Goal: Transaction & Acquisition: Purchase product/service

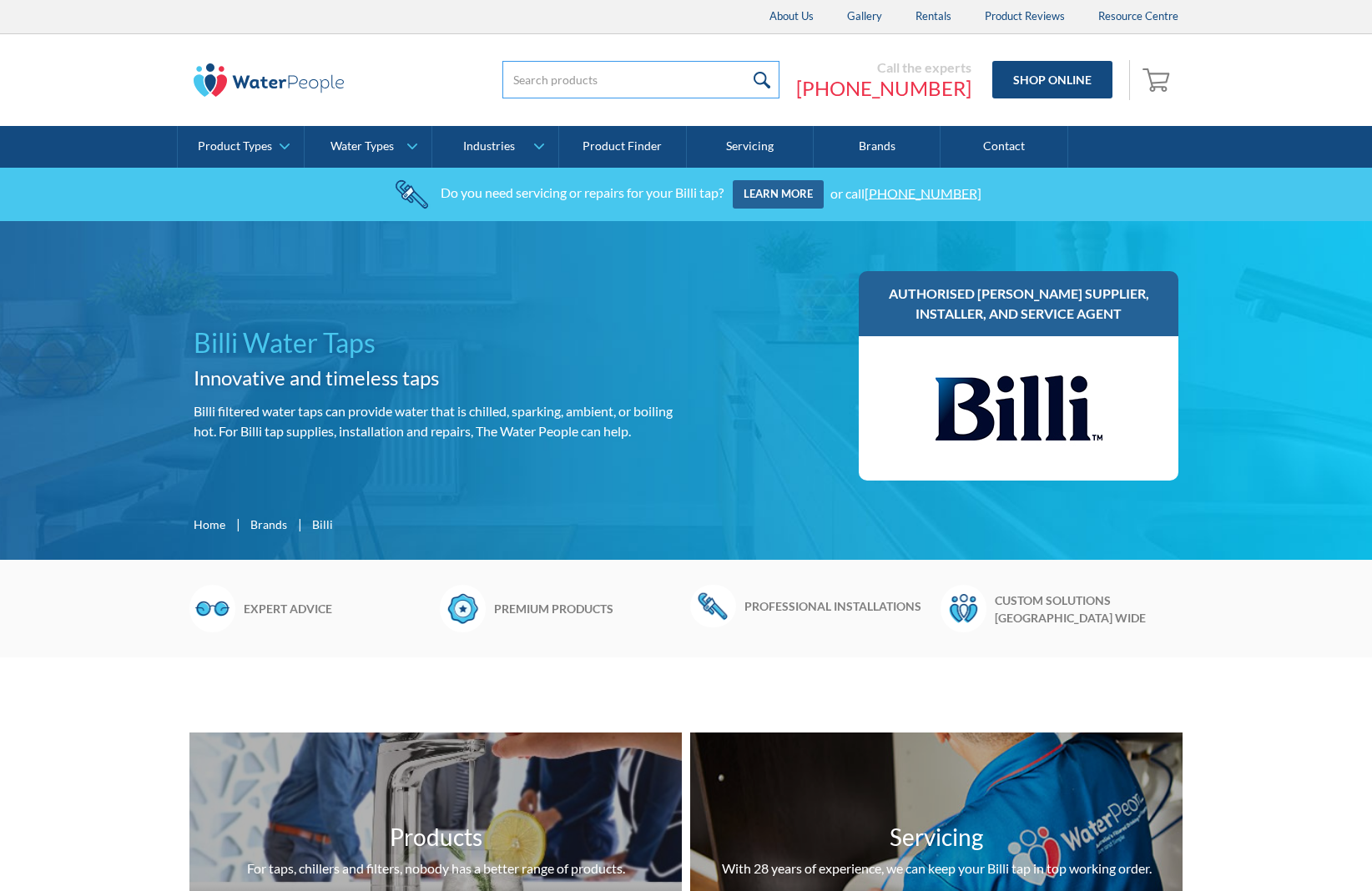
click at [633, 85] on input "search" at bounding box center [640, 80] width 277 height 38
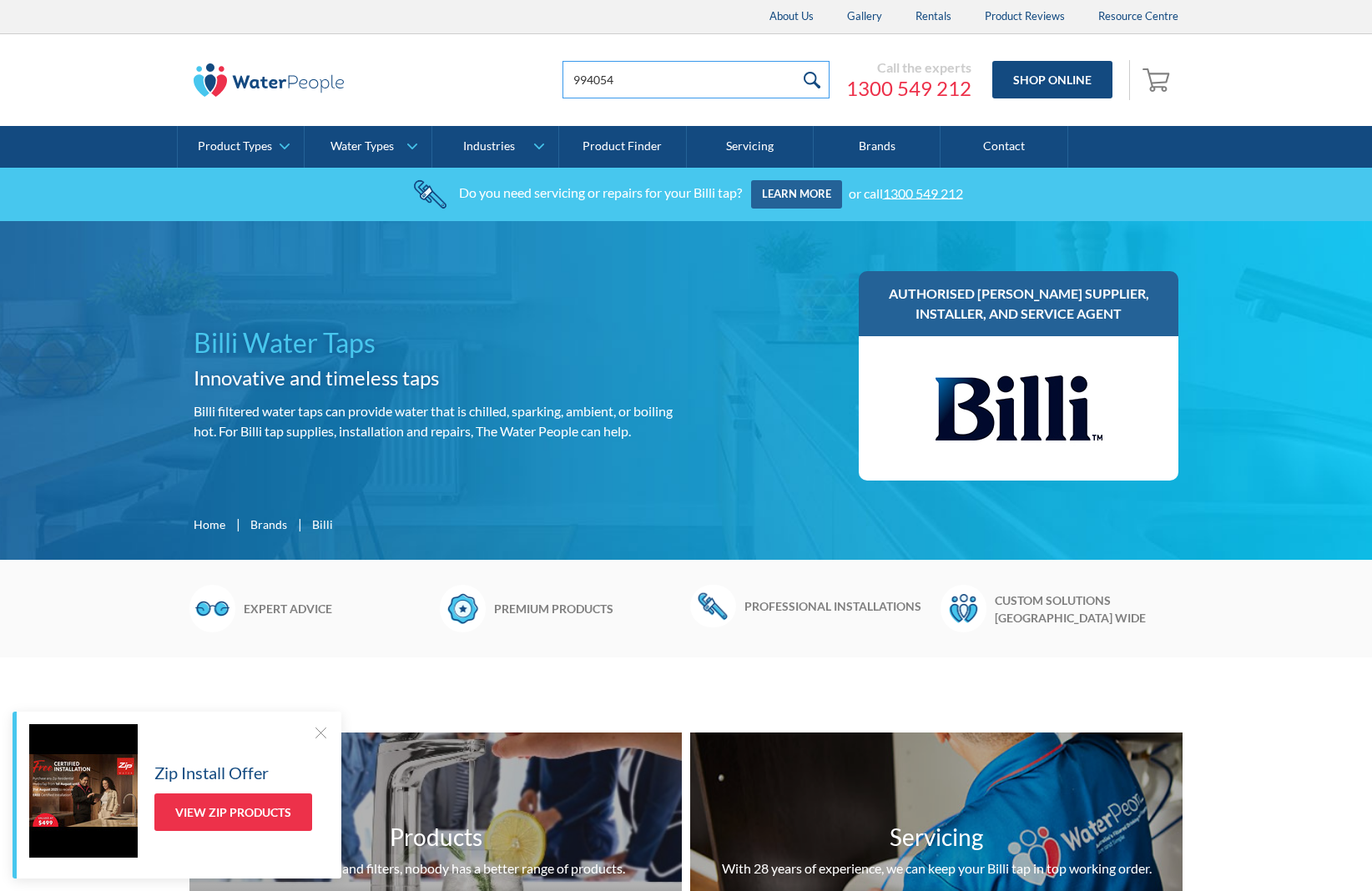
type input "994054"
click at [813, 79] on input "submit" at bounding box center [812, 80] width 36 height 38
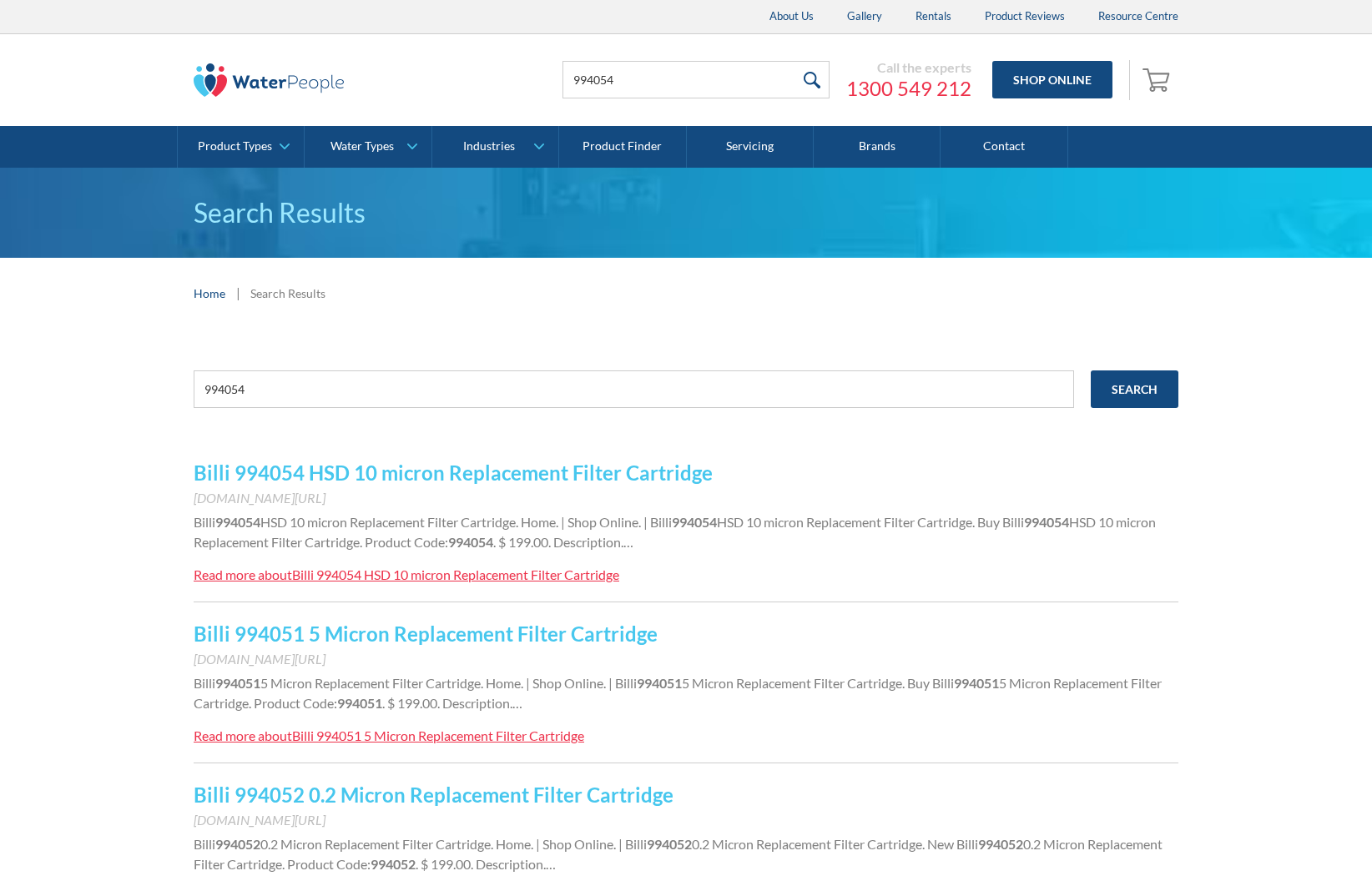
click at [628, 470] on link "Billi 994054 HSD 10 micron Replacement Filter Cartridge" at bounding box center [453, 473] width 519 height 24
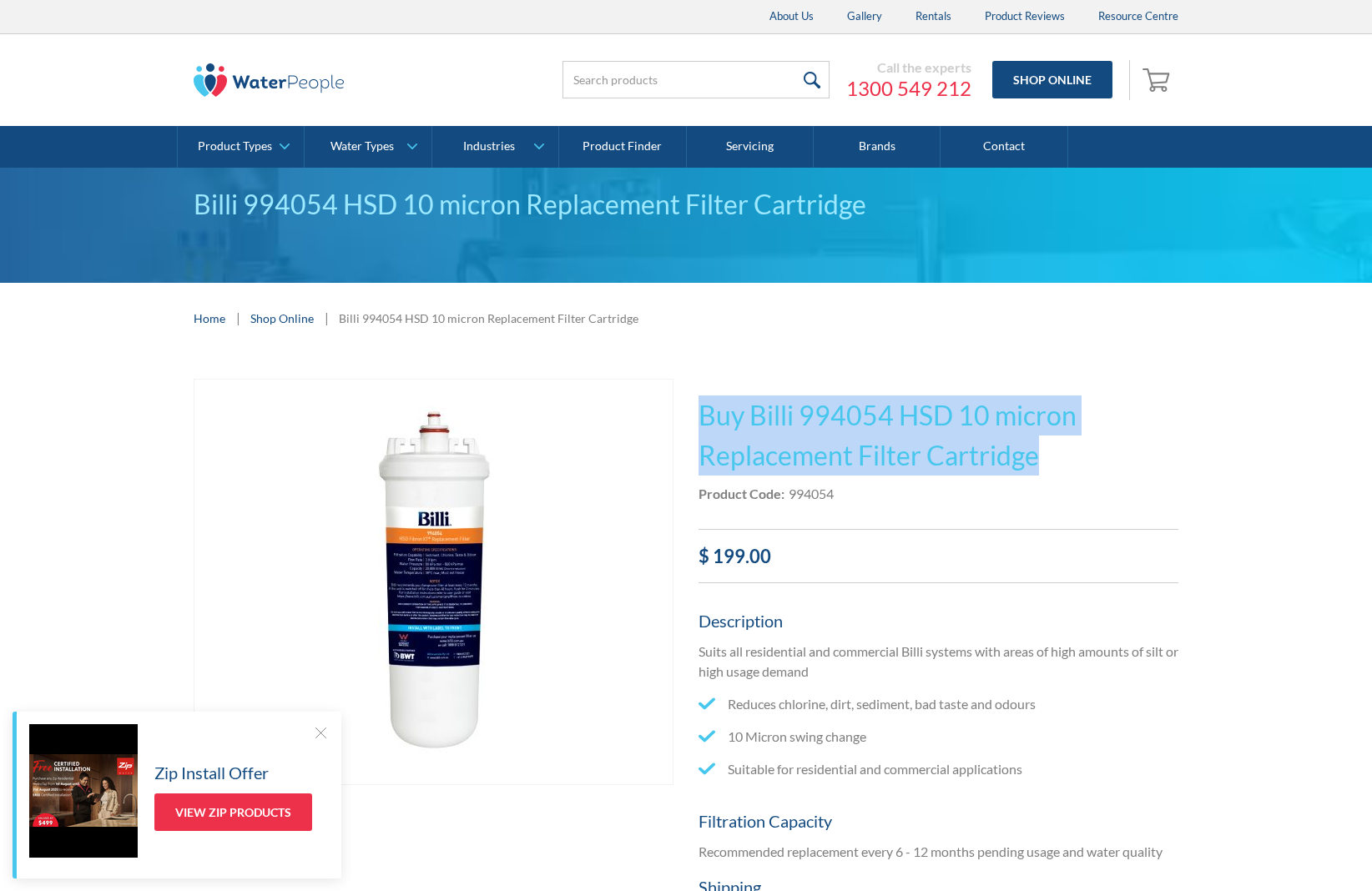
drag, startPoint x: 1074, startPoint y: 463, endPoint x: 704, endPoint y: 403, distance: 374.8
click at [704, 403] on h1 "Buy Billi 994054 HSD 10 micron Replacement Filter Cartridge" at bounding box center [938, 435] width 480 height 80
copy h1 "Buy Billi 994054 HSD 10 micron Replacement Filter Cartridge"
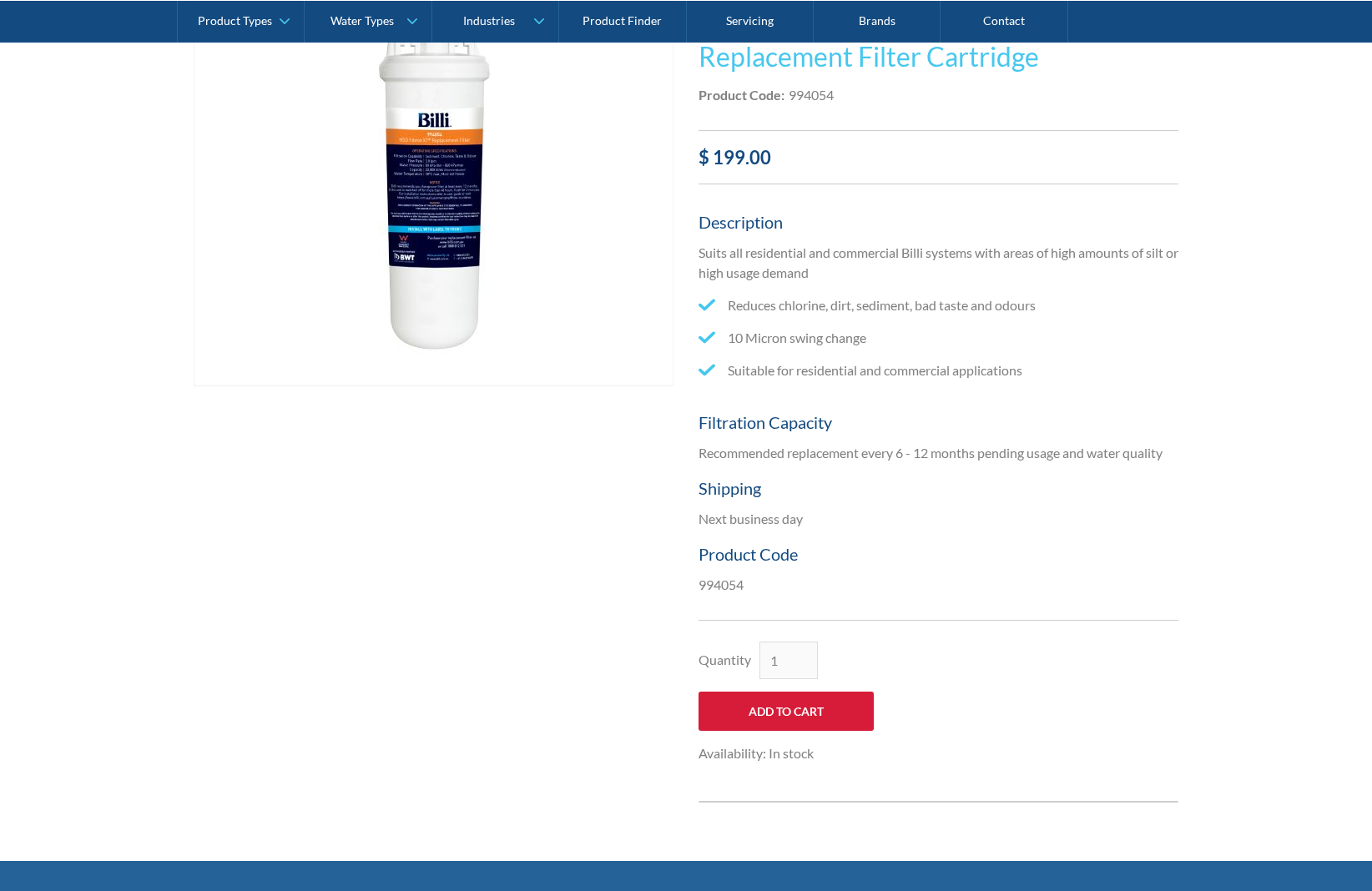
click at [819, 704] on input "Add to Cart" at bounding box center [786, 711] width 175 height 39
type input "Add to Cart"
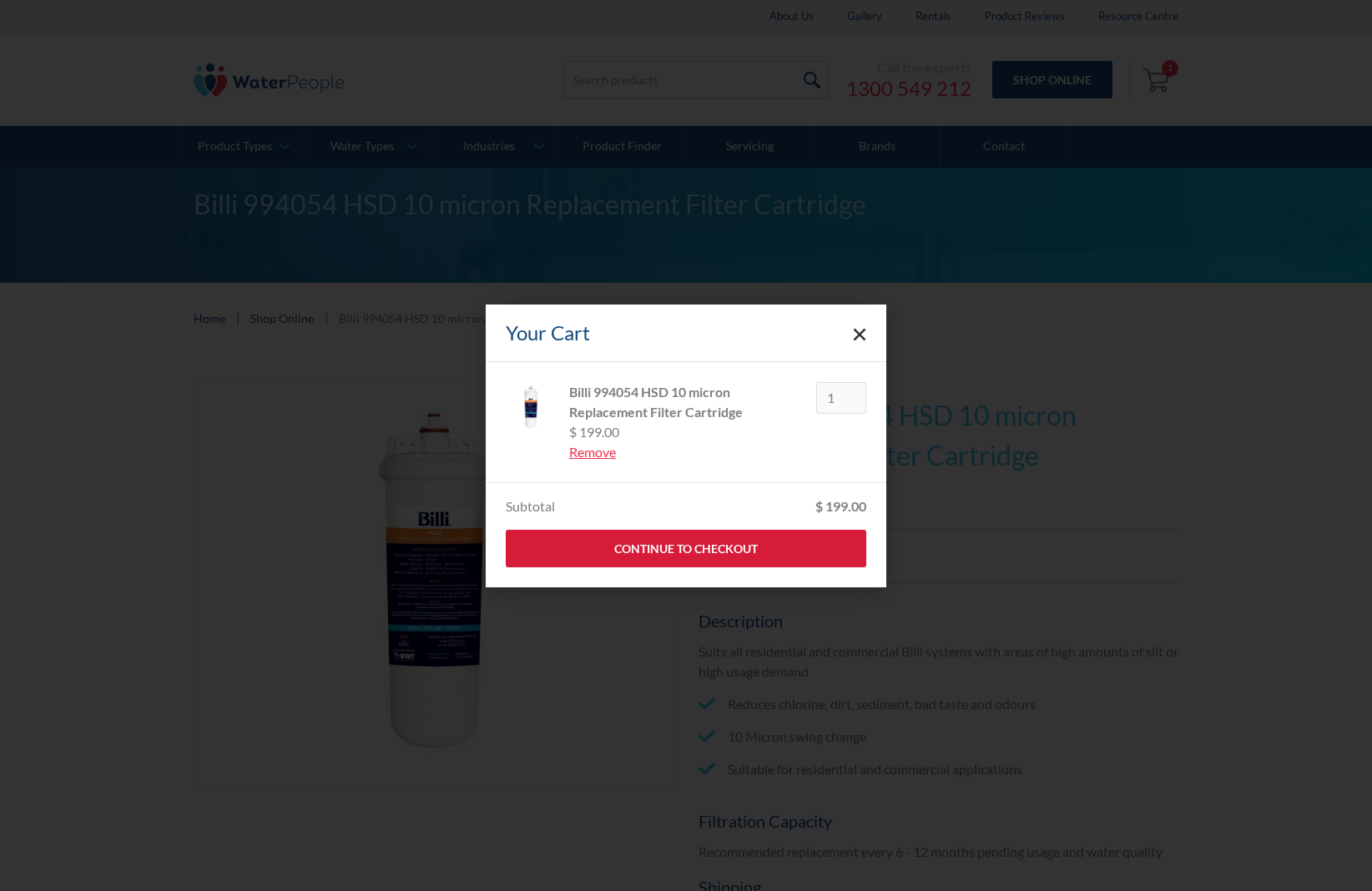
click at [697, 551] on link "Continue to Checkout" at bounding box center [686, 548] width 360 height 38
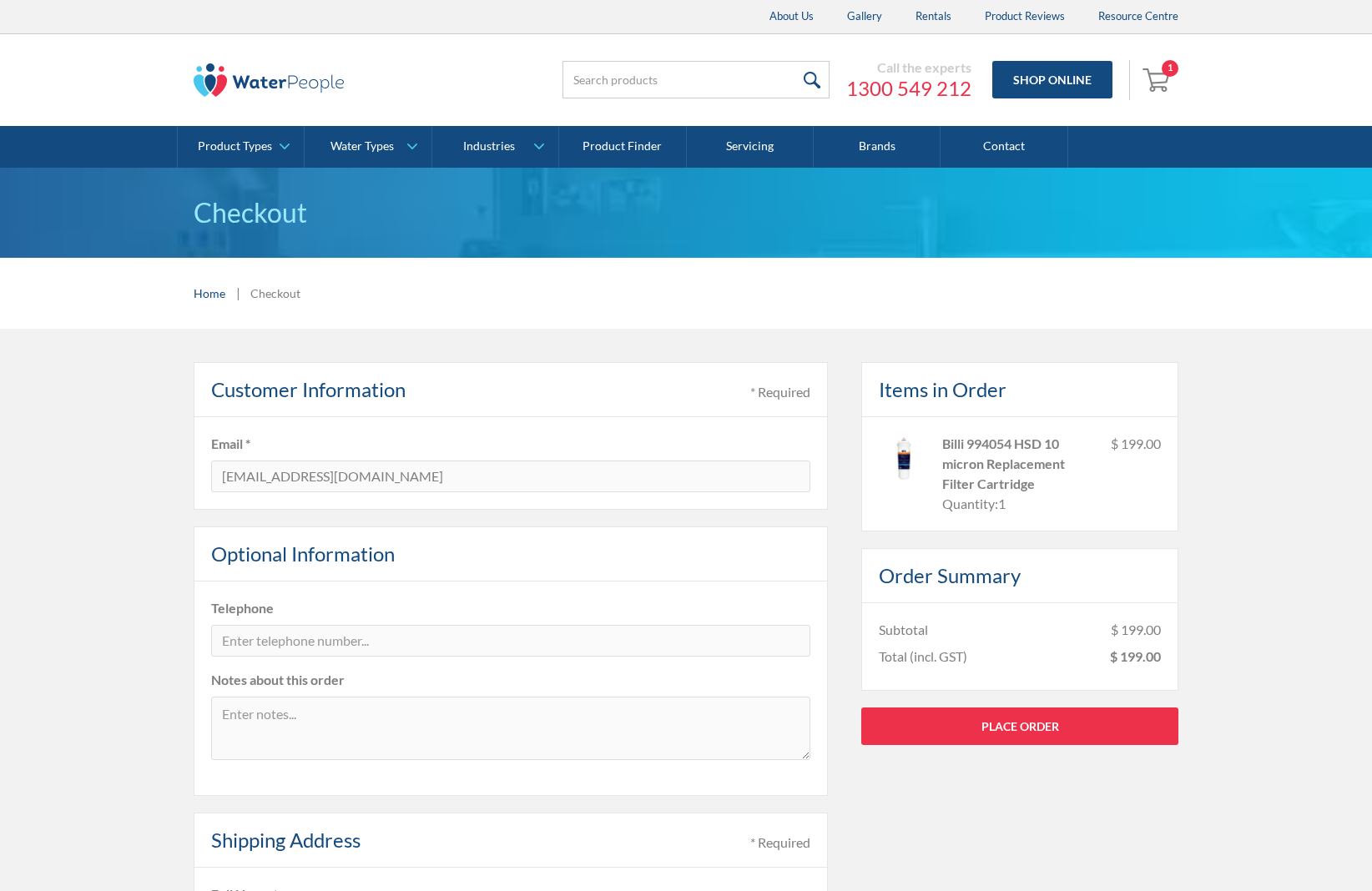
type input "accounts@teamelitephysio.com.au"
click at [439, 654] on fieldset "Telephone Notes about this order" at bounding box center [511, 688] width 634 height 214
click at [452, 637] on input "tel" at bounding box center [510, 641] width 599 height 32
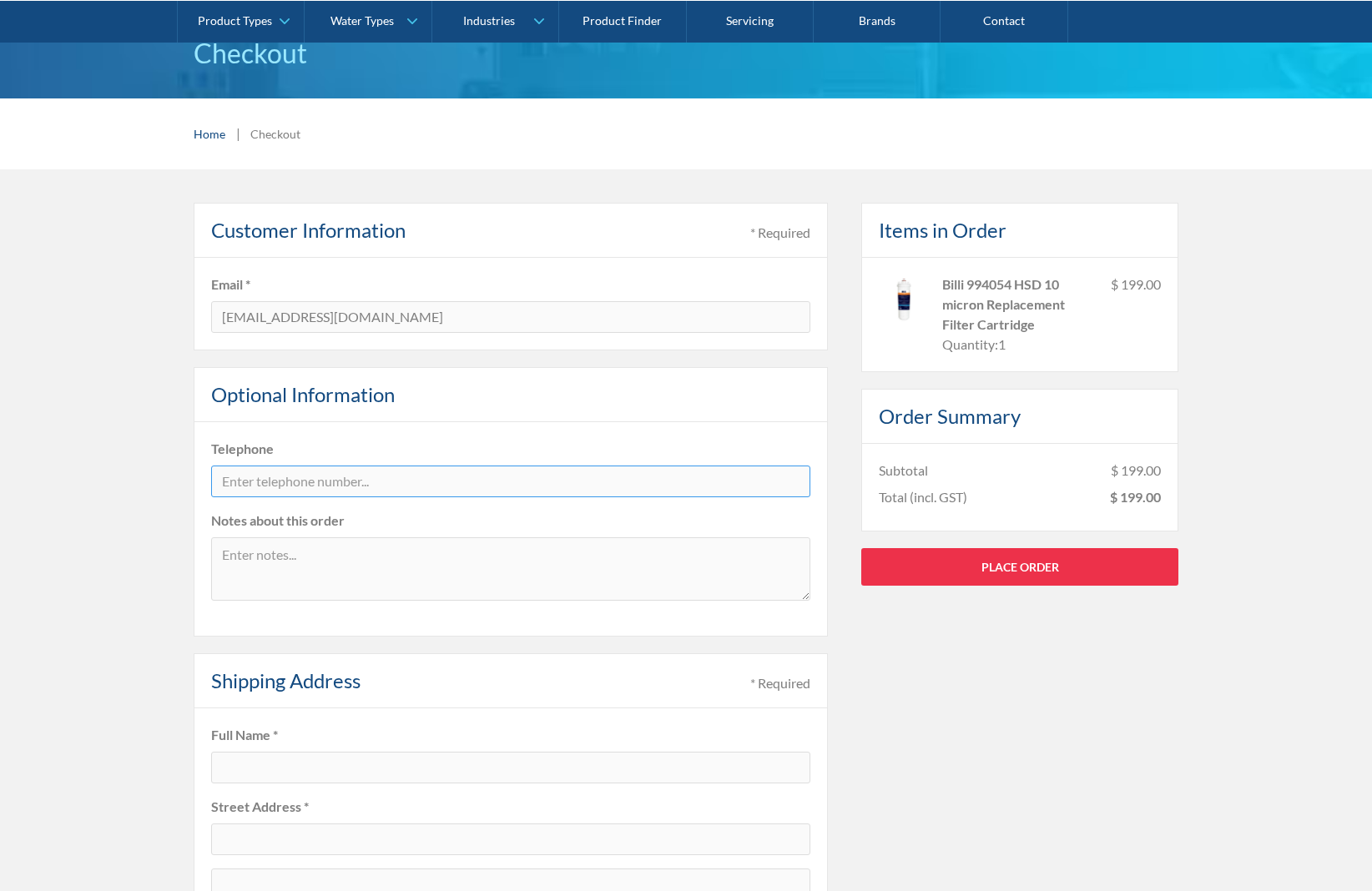
scroll to position [287, 0]
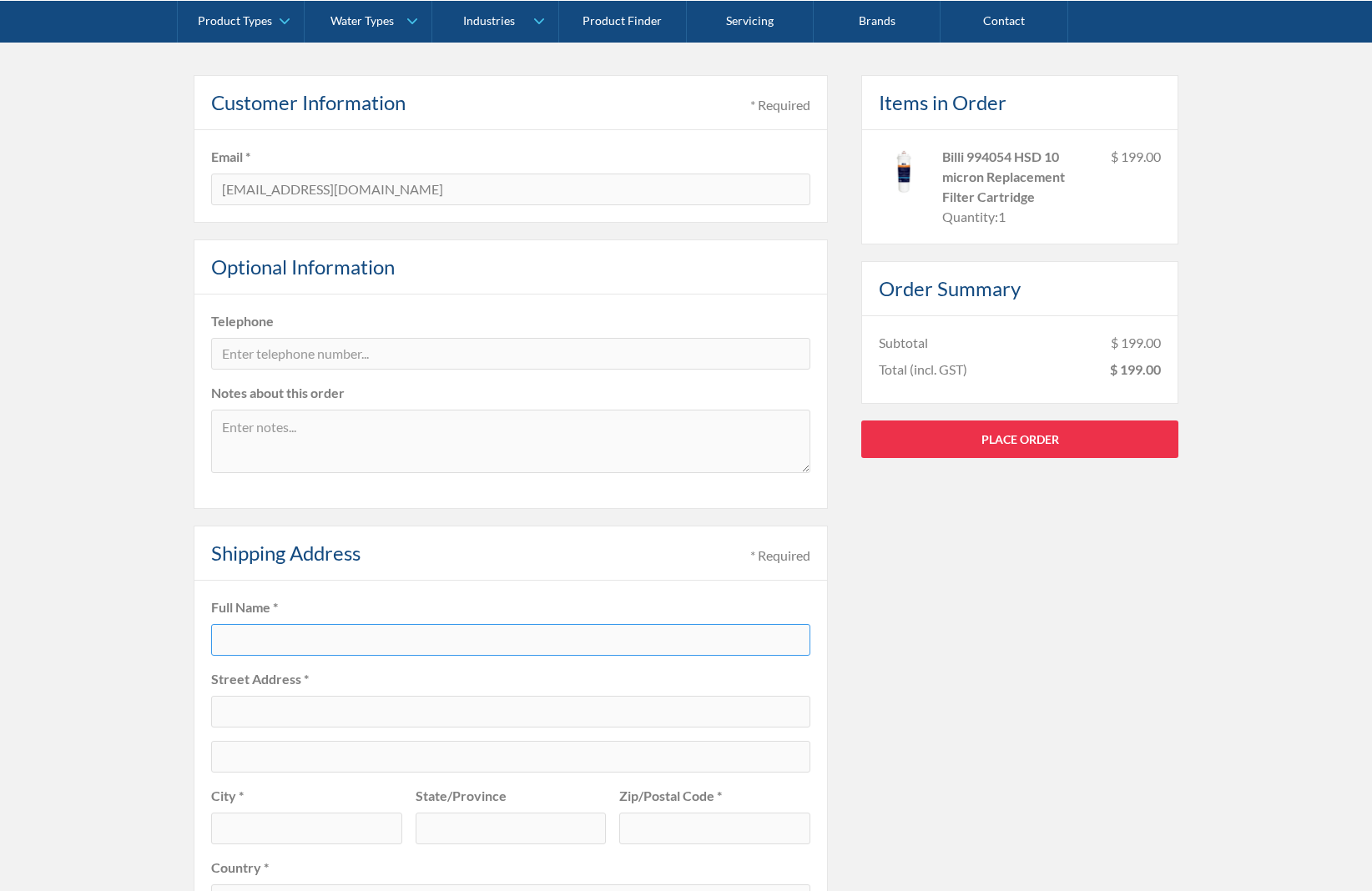
click at [418, 633] on input "text" at bounding box center [510, 640] width 599 height 32
type input "Luke Gulifa"
type input "3"
type input "1"
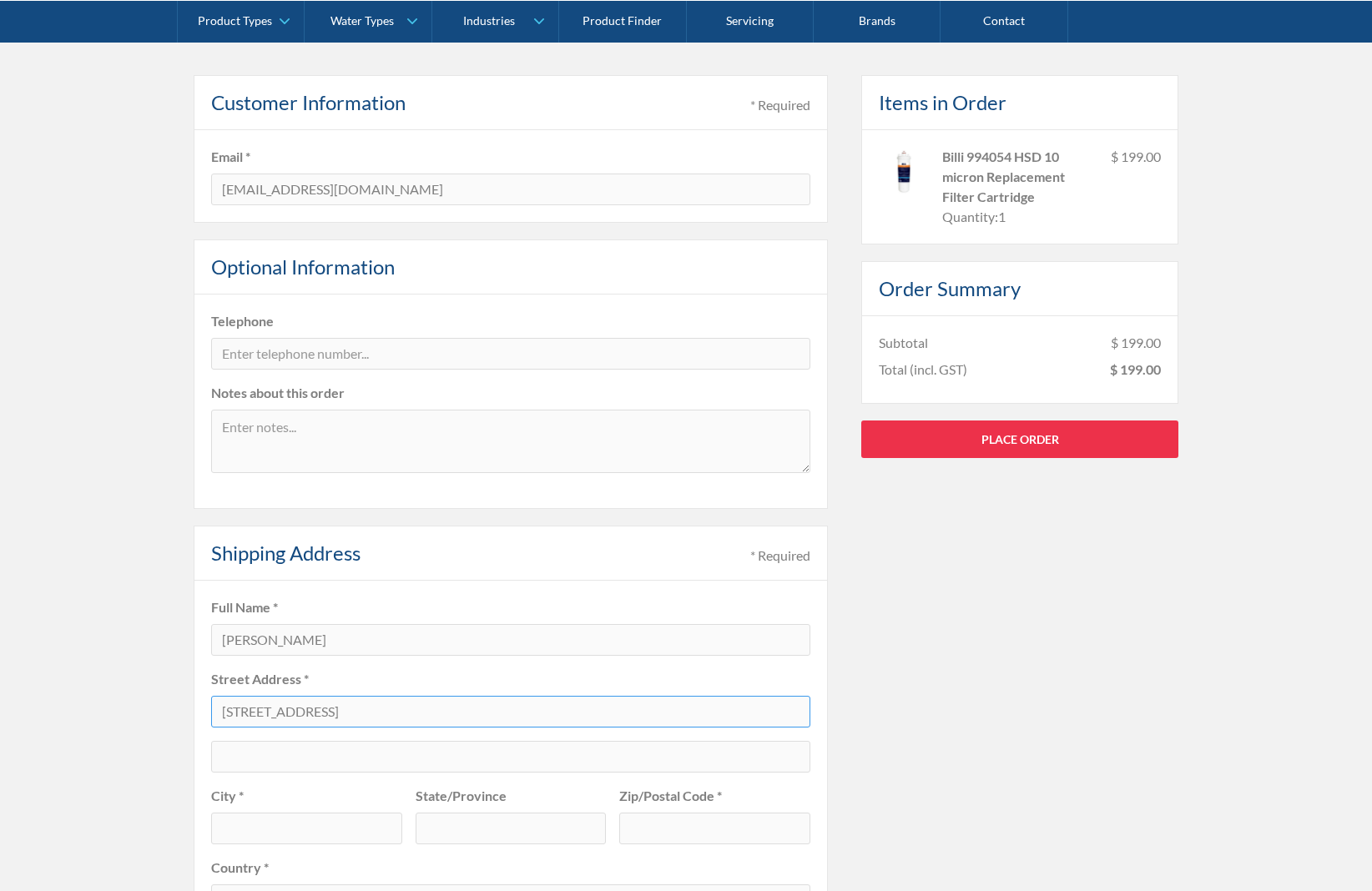
type input "456 Hampton Street Hampton"
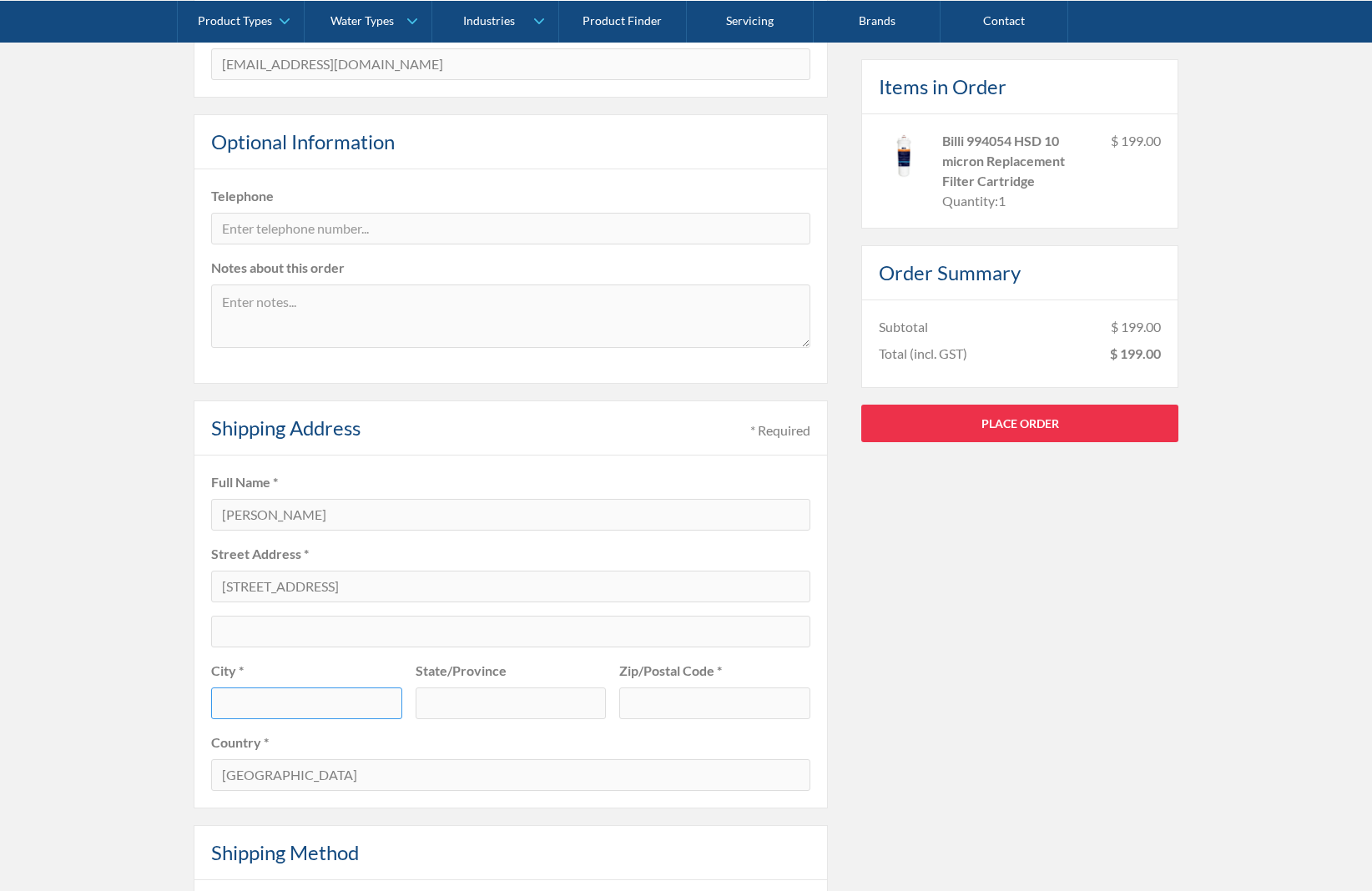
scroll to position [540, 0]
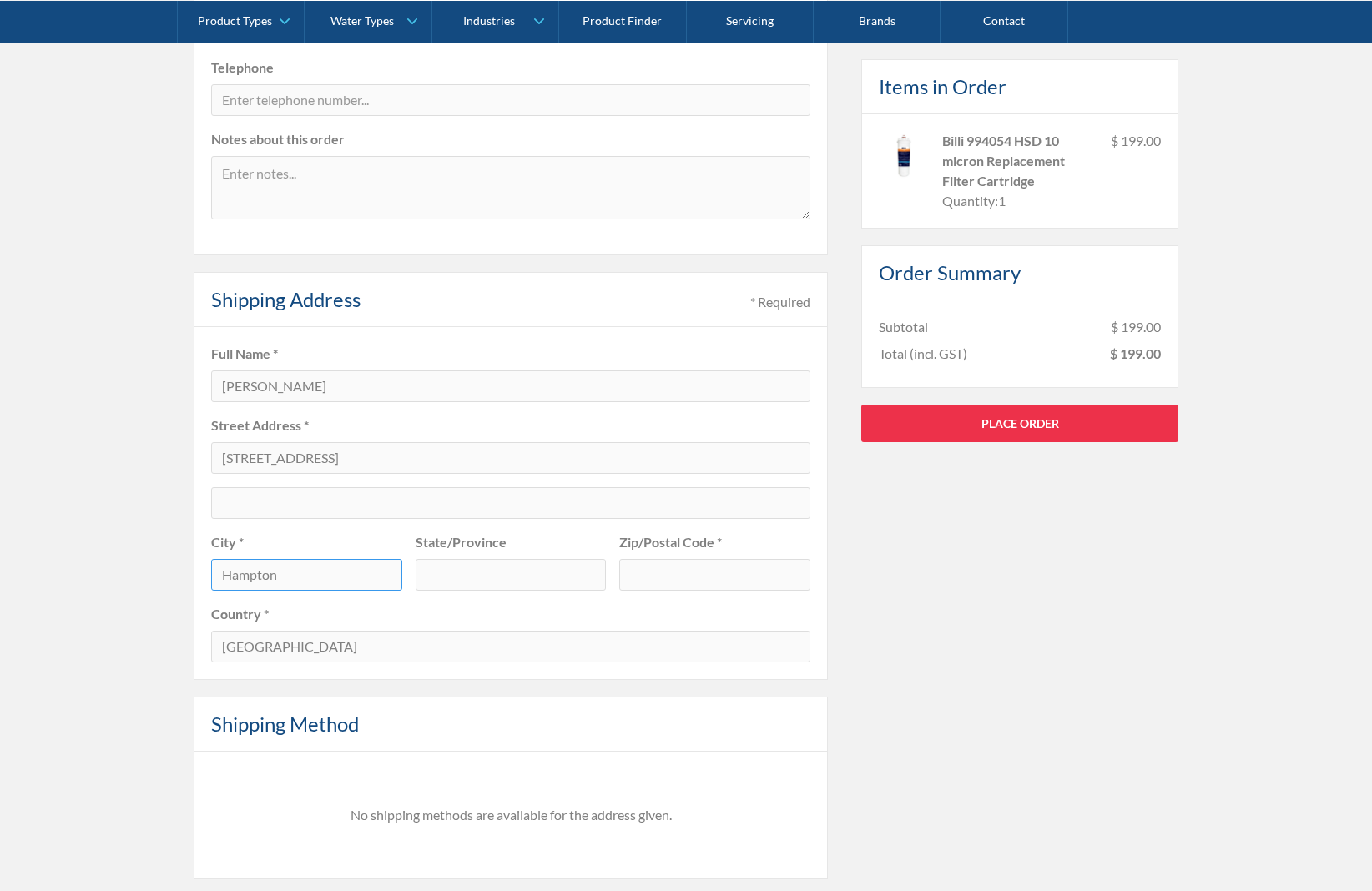
type input "Hampton"
type input "VIC"
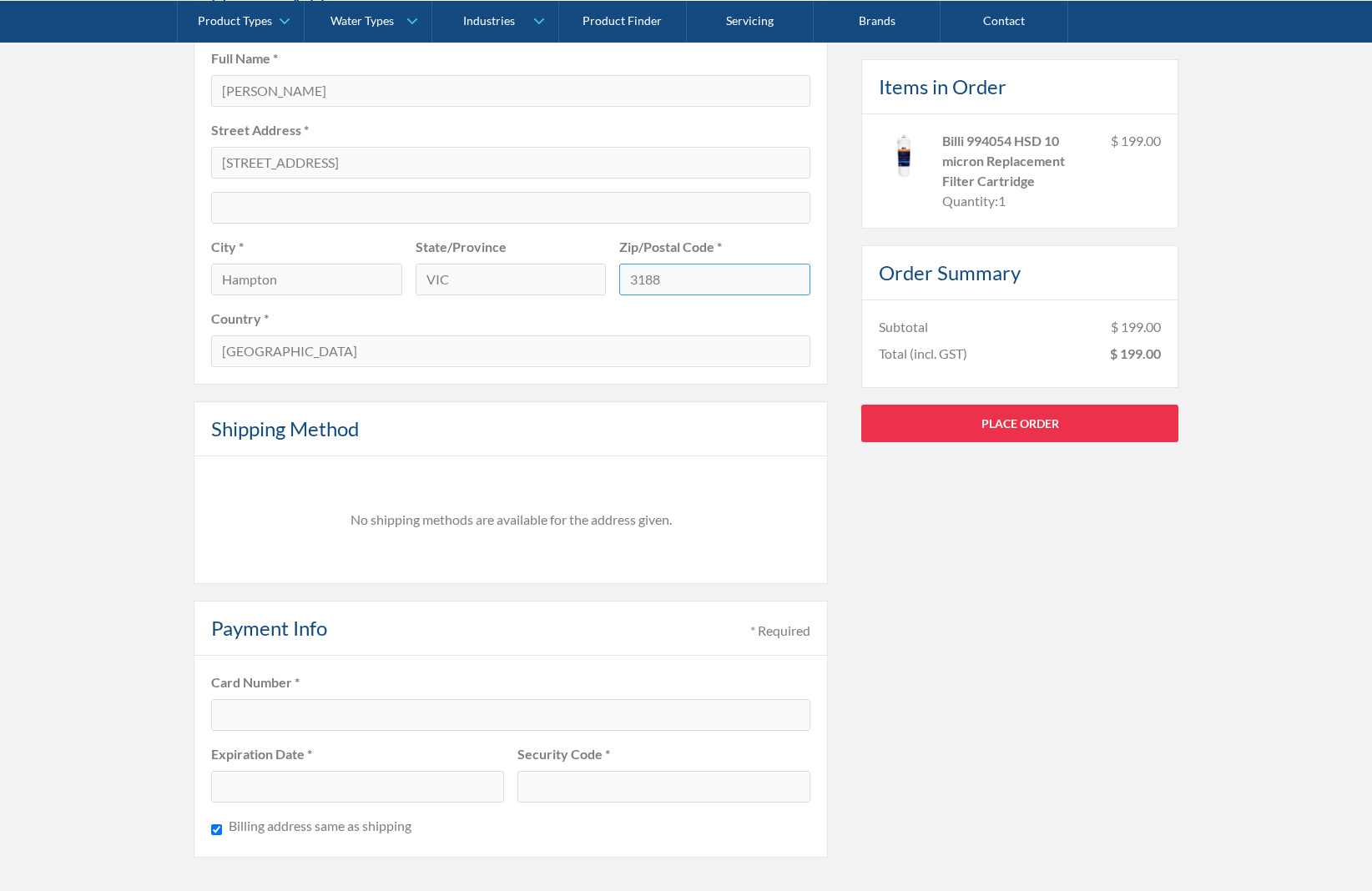
type input "3188"
click at [418, 384] on div "Pay with browser. Customer Information * Required Email * accounts@teamelitephy…" at bounding box center [511, 200] width 634 height 1348
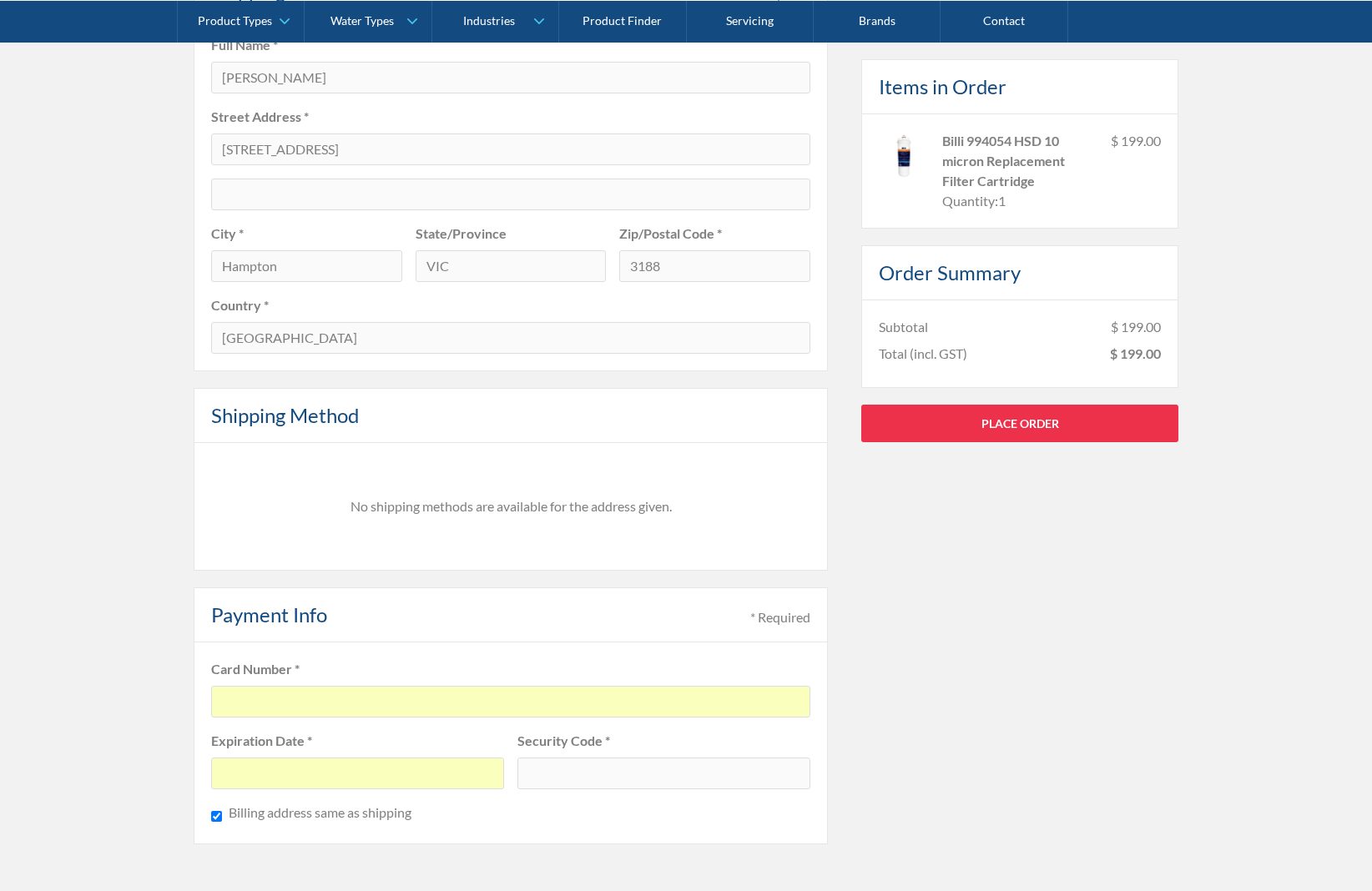
click at [552, 778] on div at bounding box center [663, 774] width 292 height 32
click at [1084, 437] on link "Place Order" at bounding box center [1019, 422] width 317 height 38
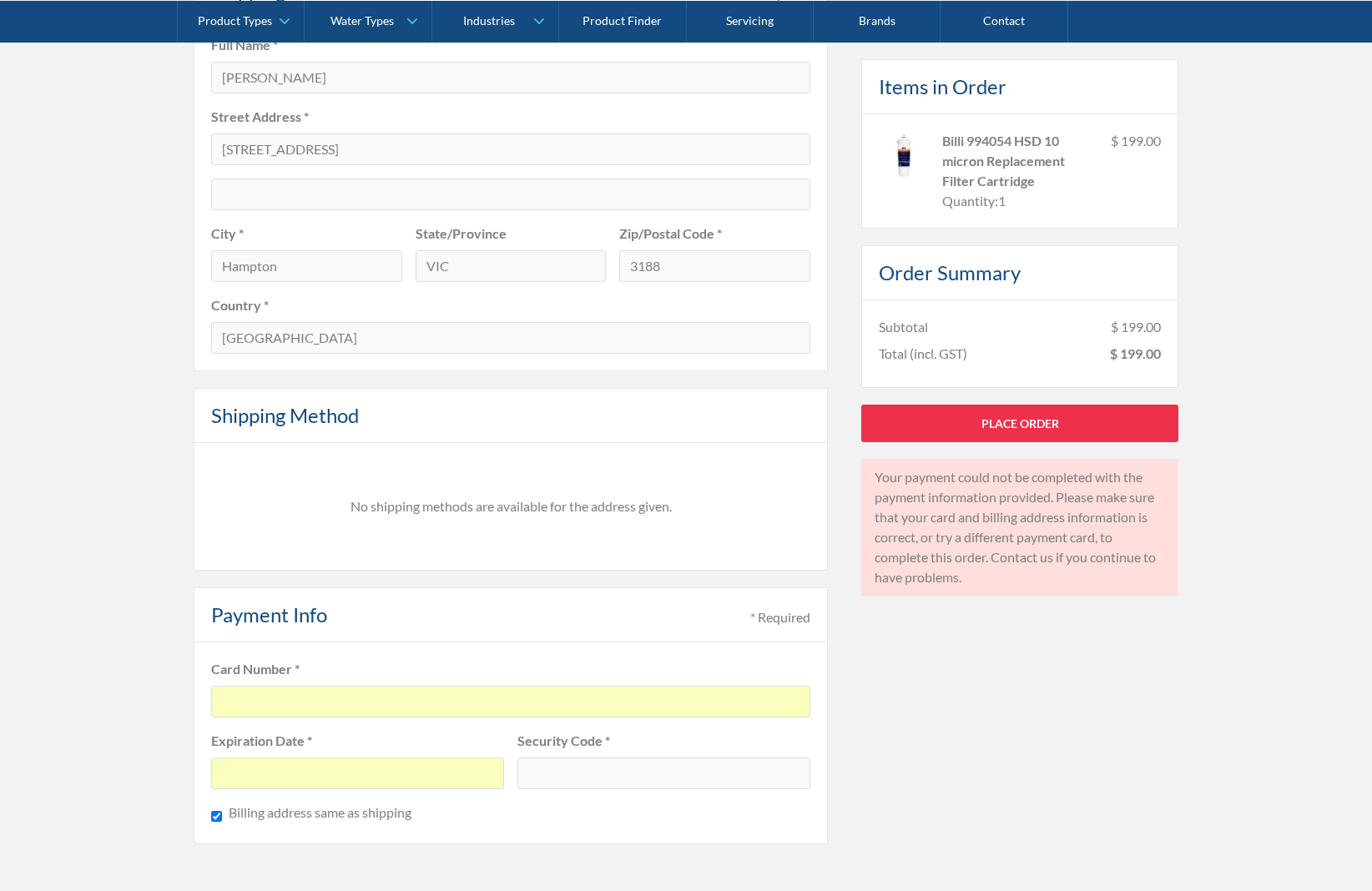
click at [459, 689] on div at bounding box center [510, 701] width 599 height 32
click at [376, 707] on div at bounding box center [510, 701] width 599 height 32
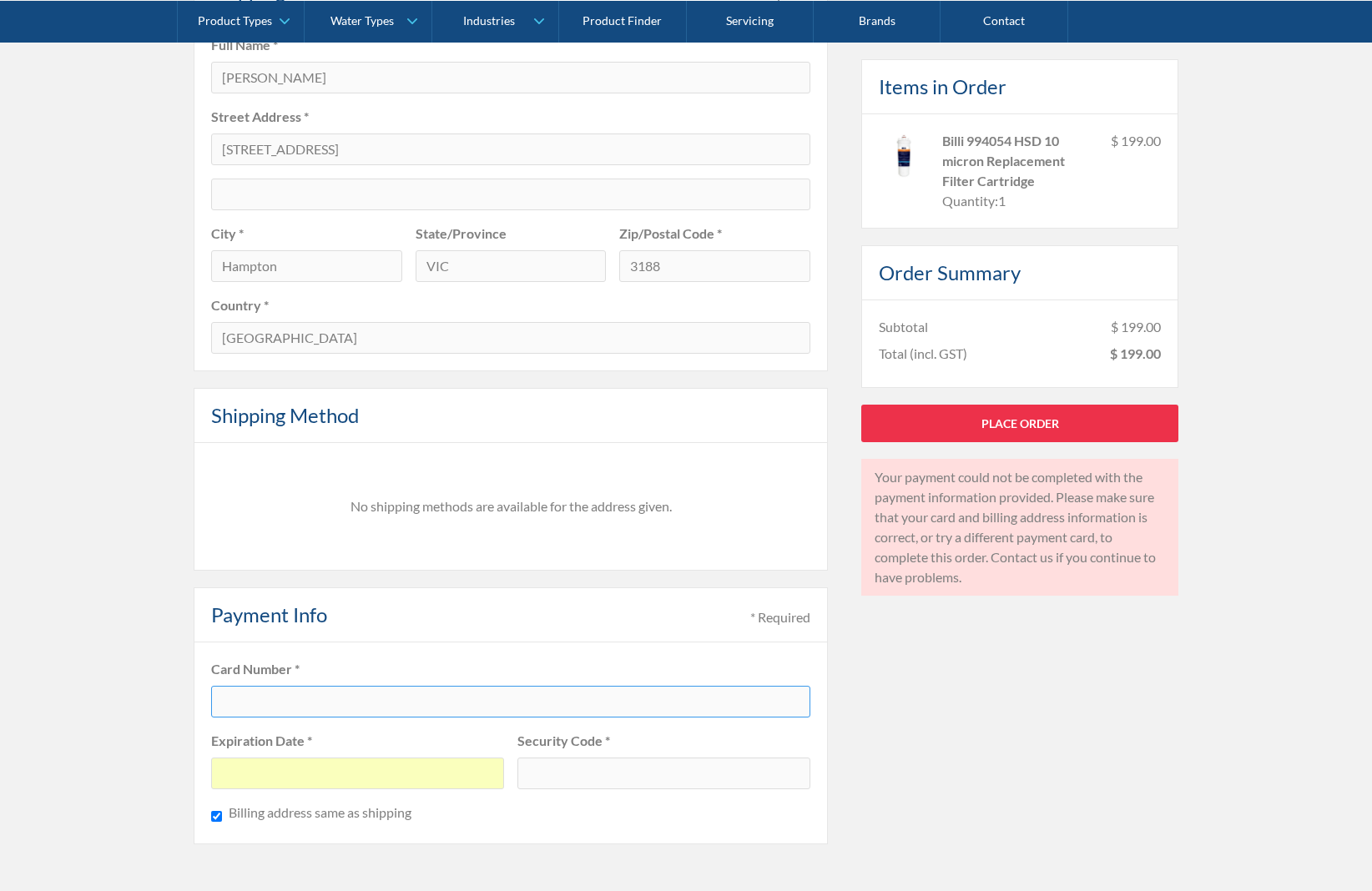
click at [481, 712] on div at bounding box center [510, 701] width 599 height 32
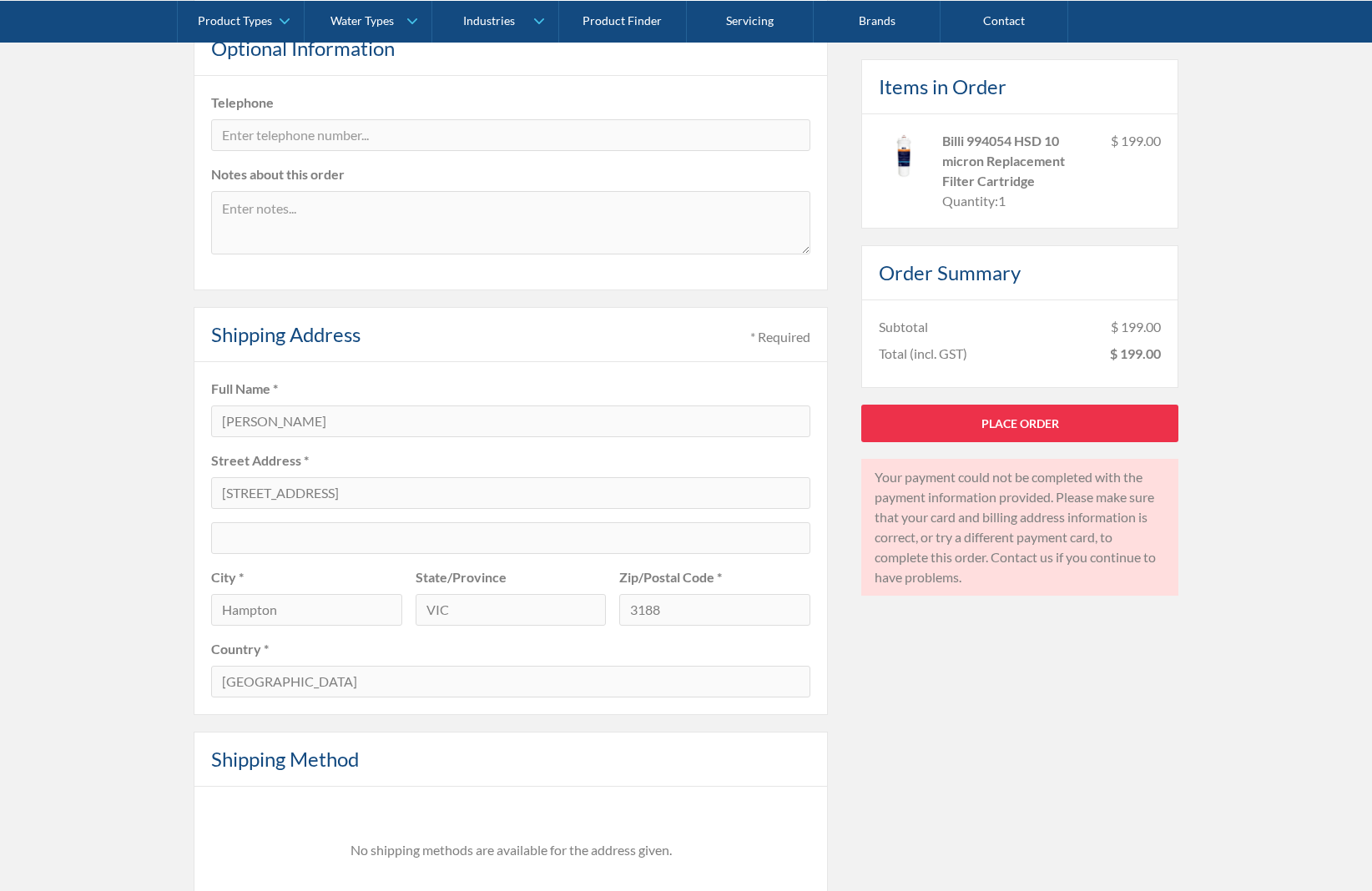
scroll to position [852, 0]
